Goal: Check status: Check status

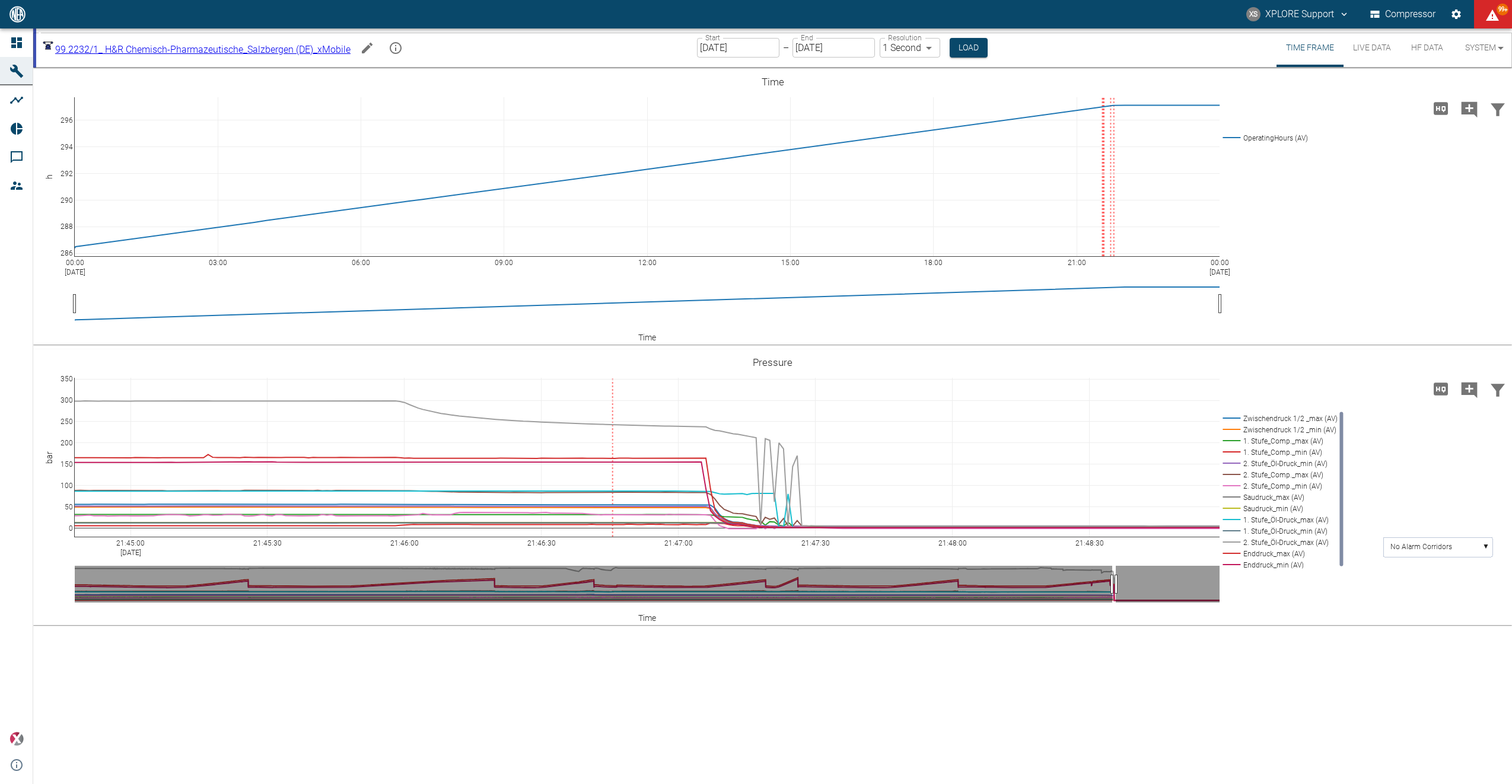
click at [1433, 45] on button "HF Data" at bounding box center [1427, 48] width 53 height 38
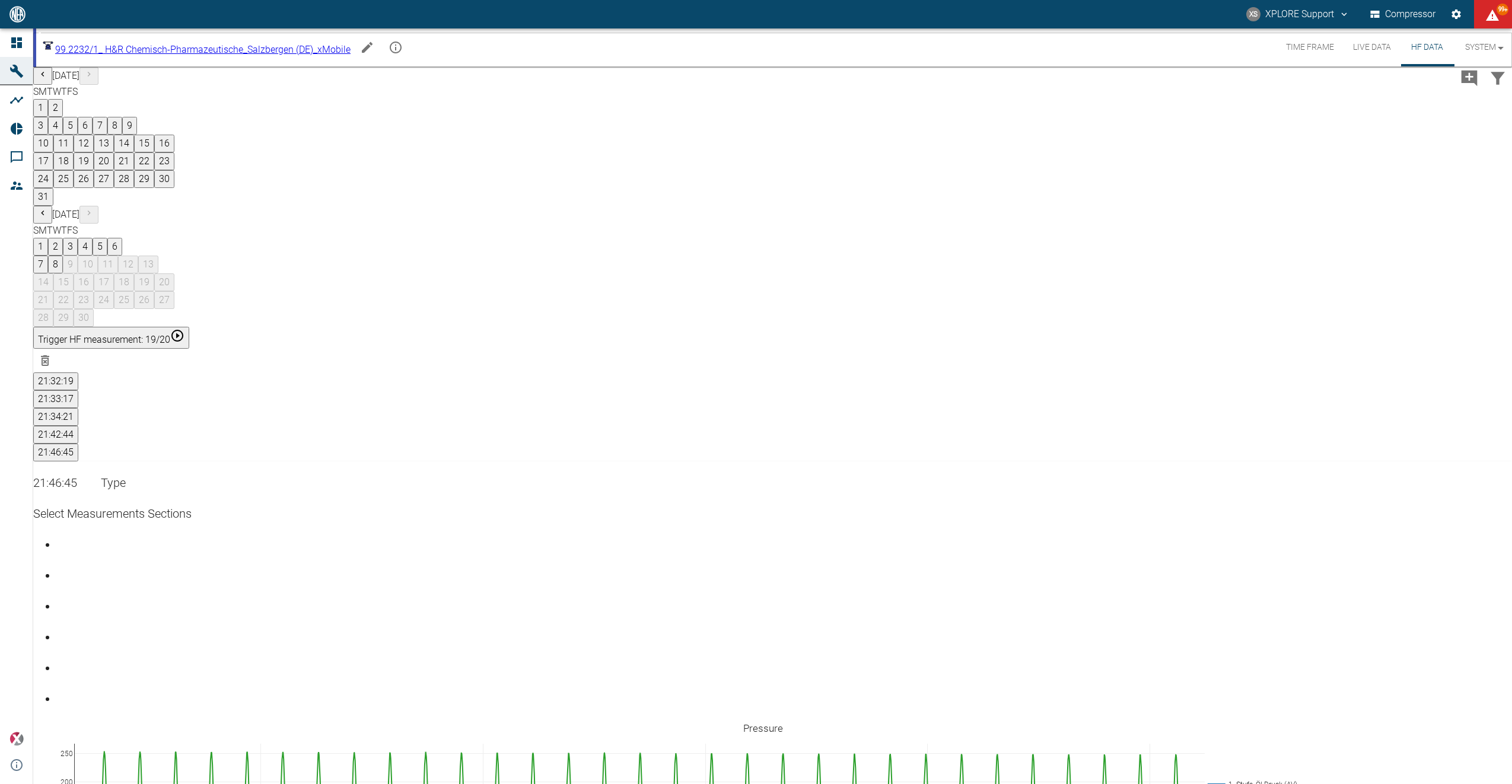
click at [1322, 49] on button "Time Frame" at bounding box center [1310, 48] width 67 height 38
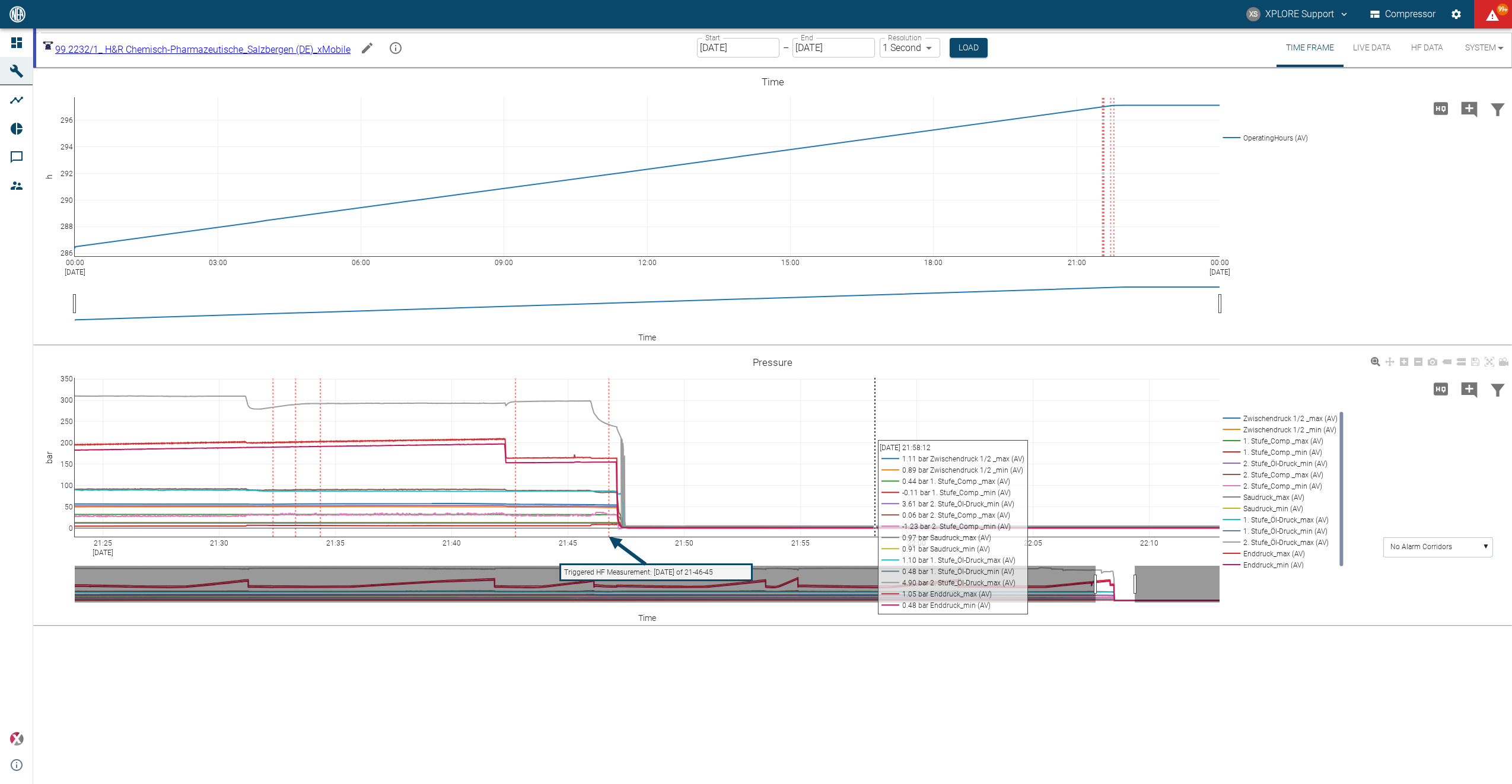
click at [620, 567] on div "21:25 Sep 6, 2025 21:30 21:35 21:40 21:45 21:50 21:55 22:00 22:05 22:10 0 50 10…" at bounding box center [773, 487] width 1478 height 267
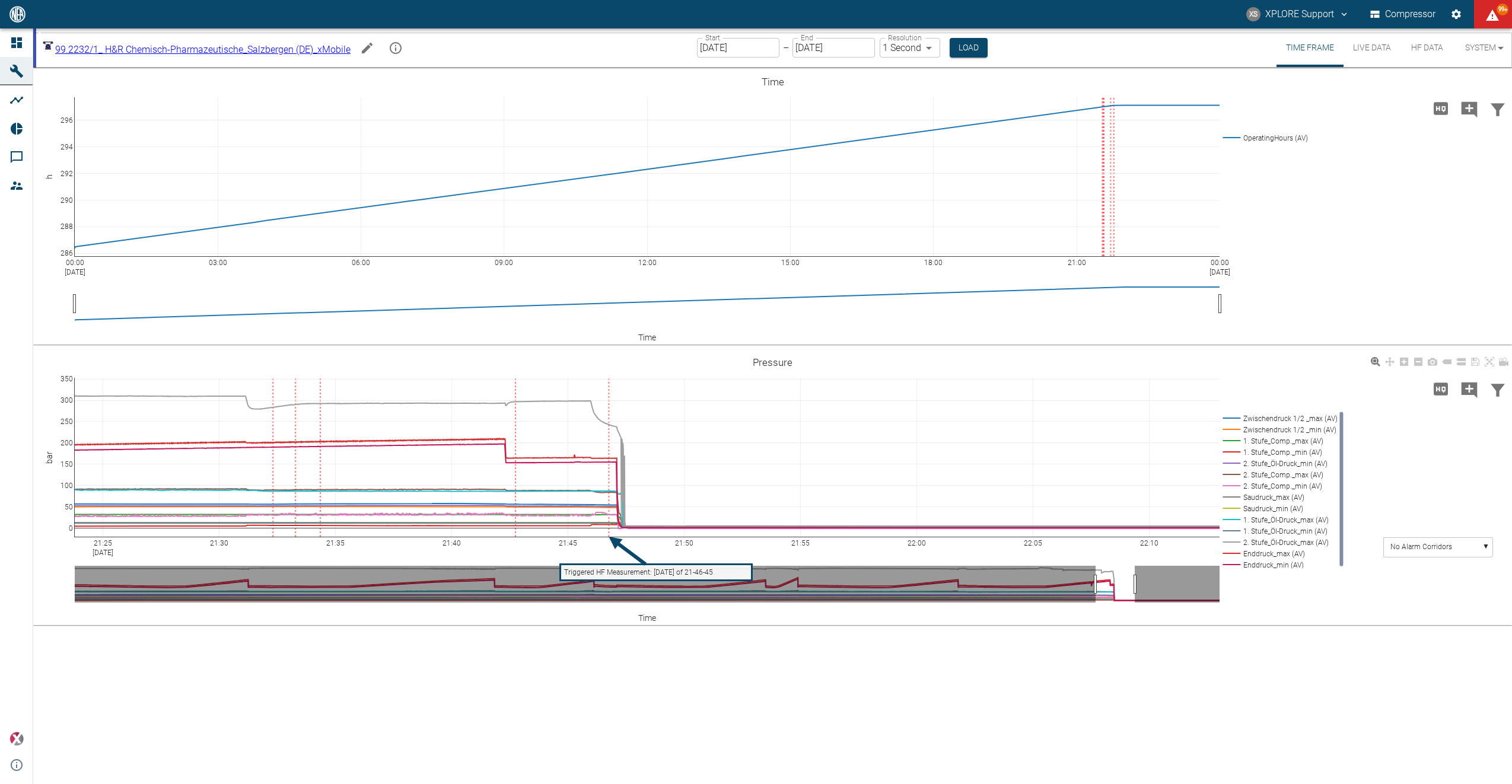
click at [620, 572] on text "Triggered HF Measurement: 2025-09-06 of 21-46-45" at bounding box center [639, 572] width 149 height 8
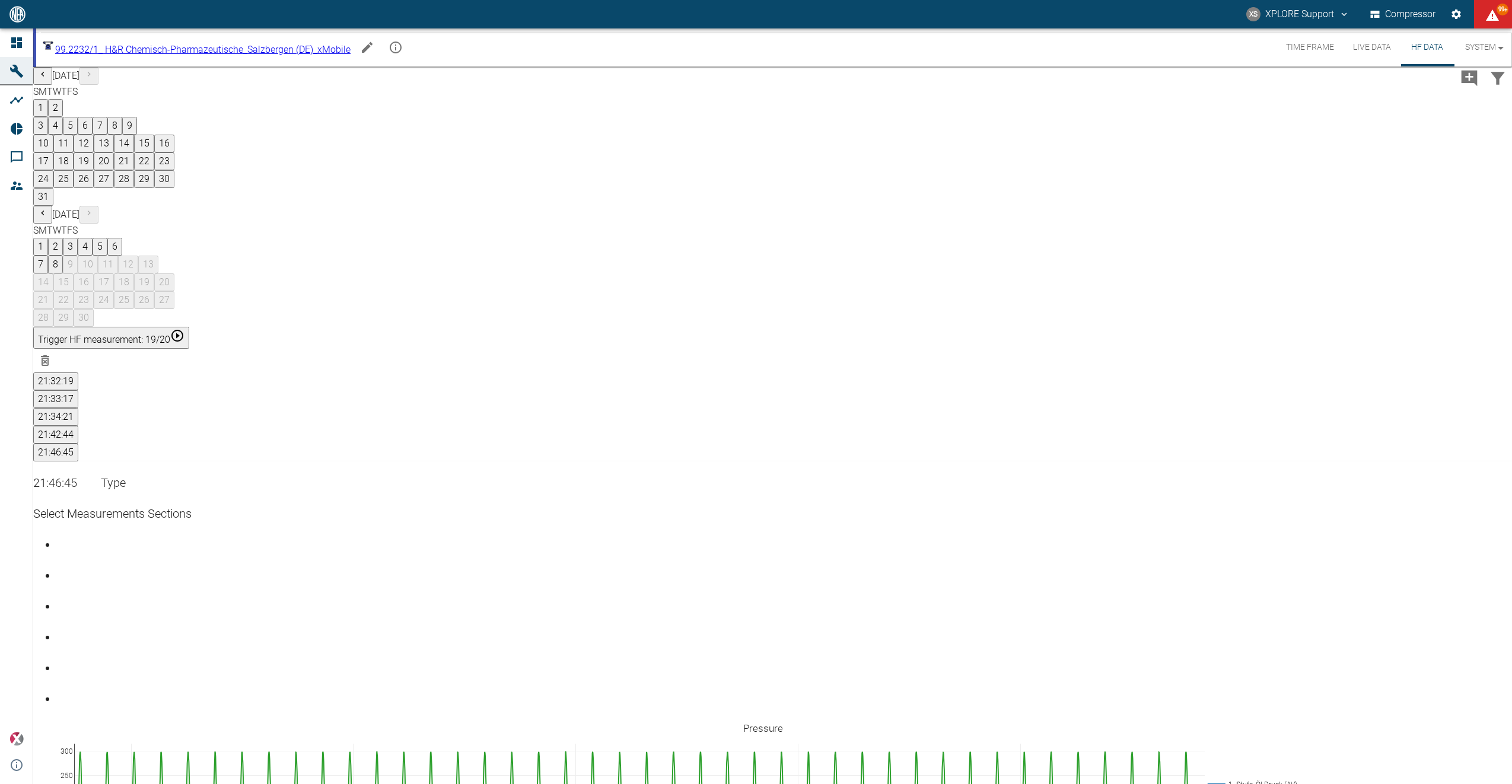
click at [1486, 689] on div "Go to page 6" at bounding box center [784, 689] width 1455 height 0
click at [1305, 56] on button "Time Frame" at bounding box center [1310, 48] width 67 height 38
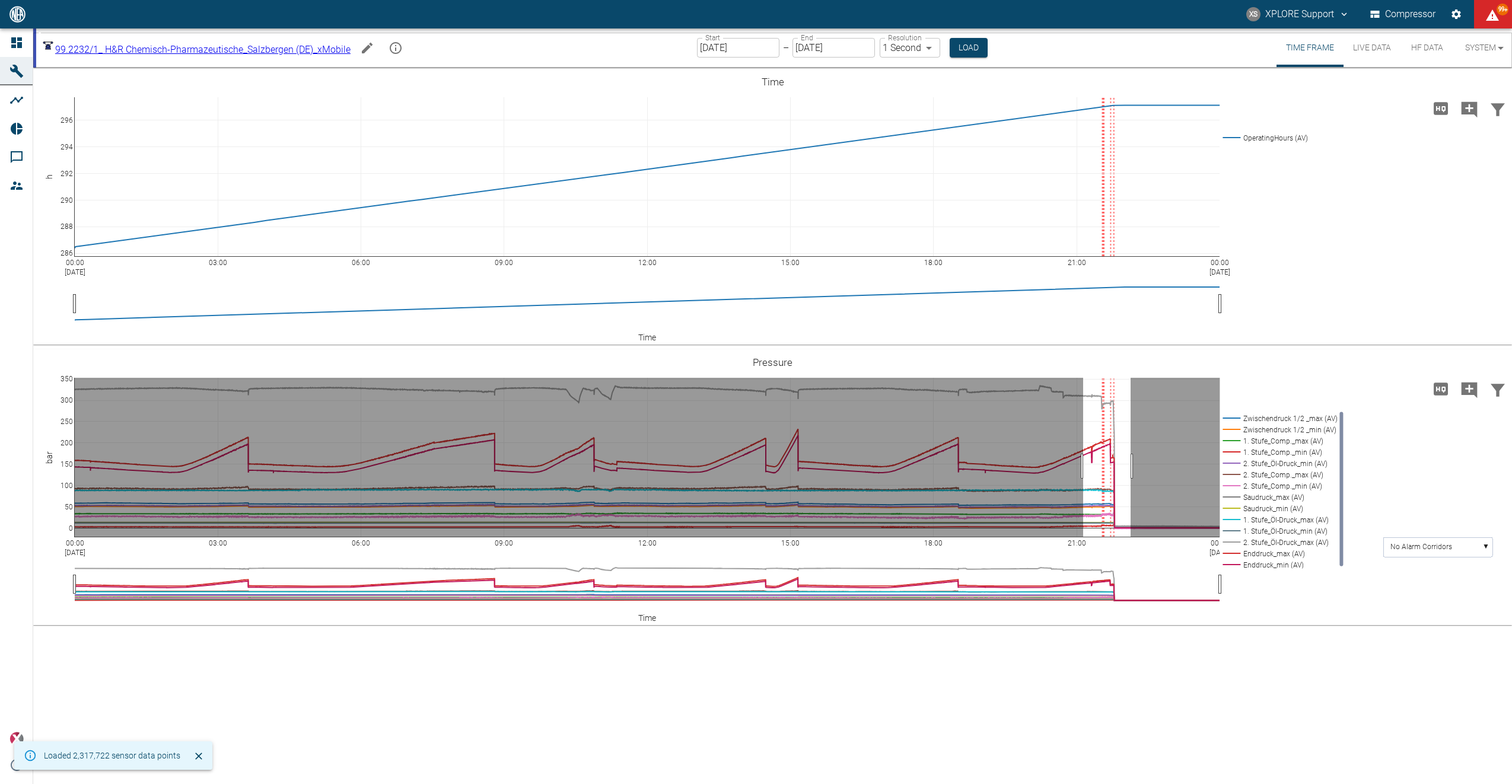
drag, startPoint x: 1130, startPoint y: 466, endPoint x: 1083, endPoint y: 465, distance: 47.0
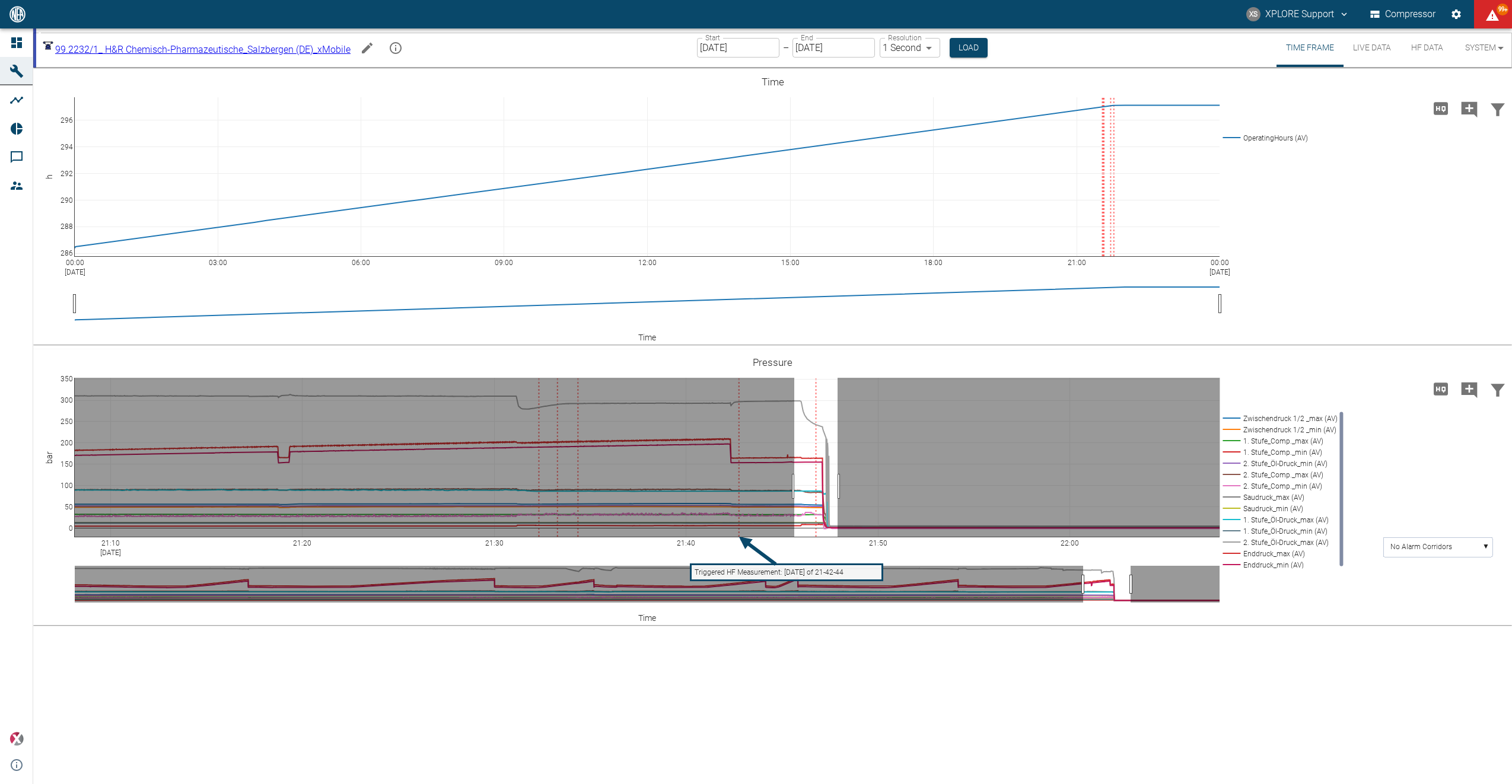
drag, startPoint x: 794, startPoint y: 486, endPoint x: 838, endPoint y: 487, distance: 44.0
